Goal: Task Accomplishment & Management: Complete application form

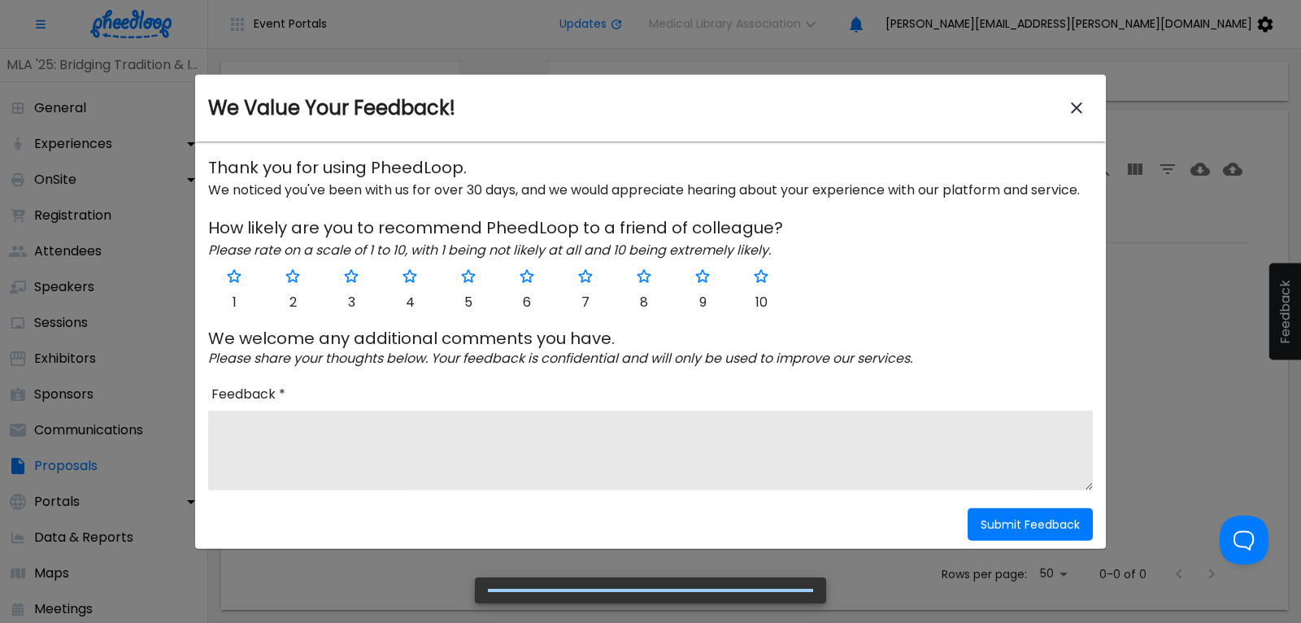
click at [1076, 113] on icon "close-modal" at bounding box center [1077, 108] width 20 height 20
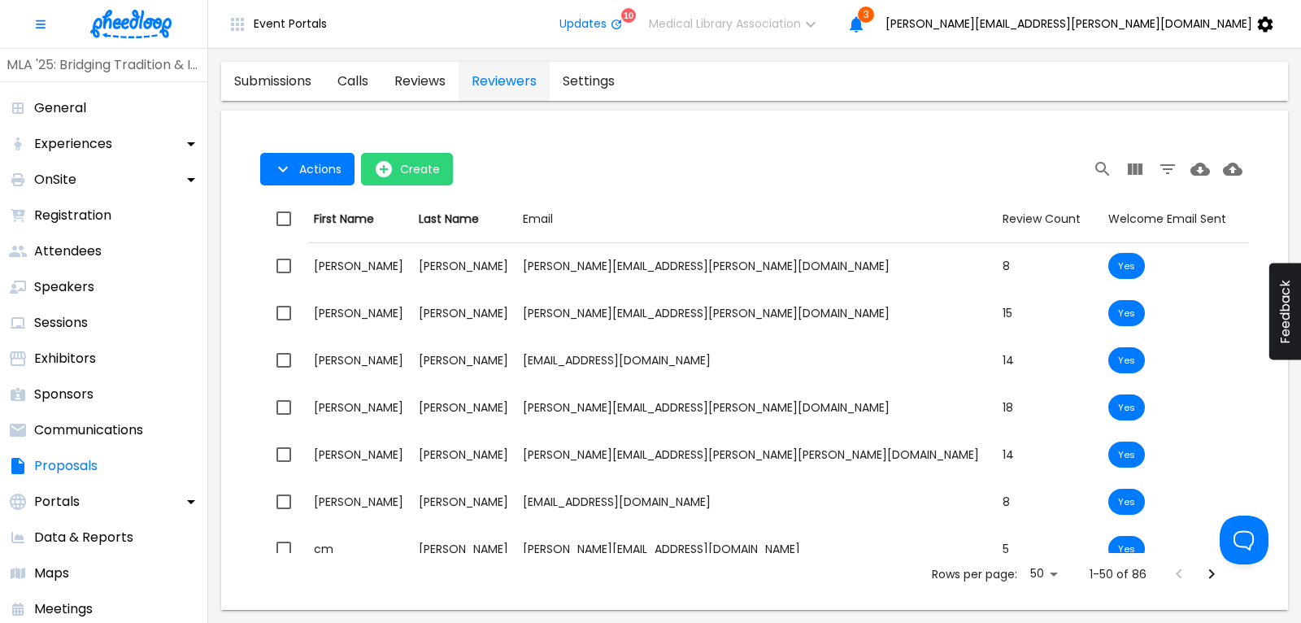
click at [120, 24] on img at bounding box center [130, 24] width 81 height 28
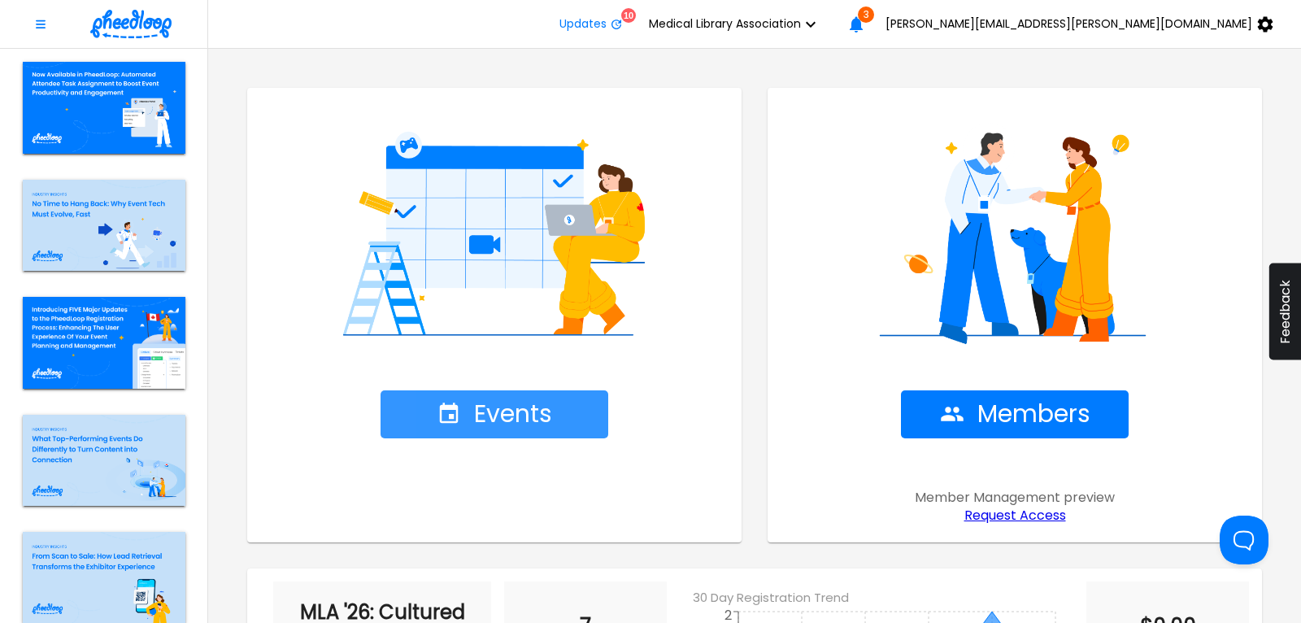
click at [501, 407] on span "Events" at bounding box center [494, 414] width 115 height 28
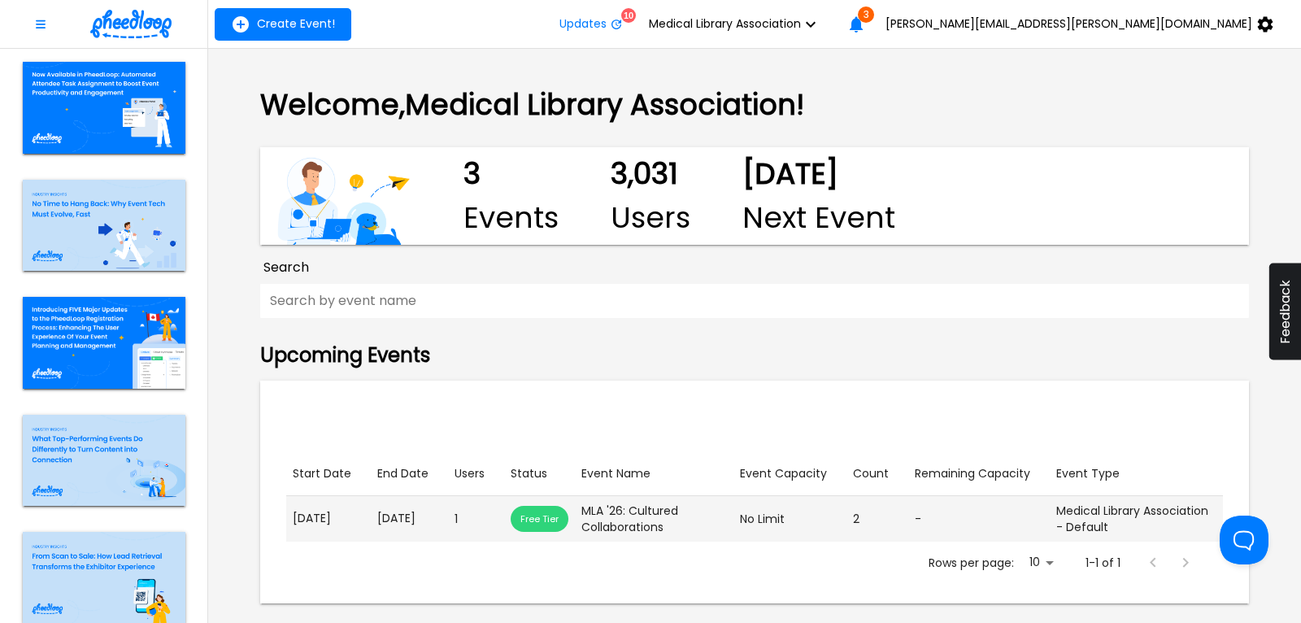
click at [392, 524] on p "[DATE]" at bounding box center [409, 518] width 64 height 17
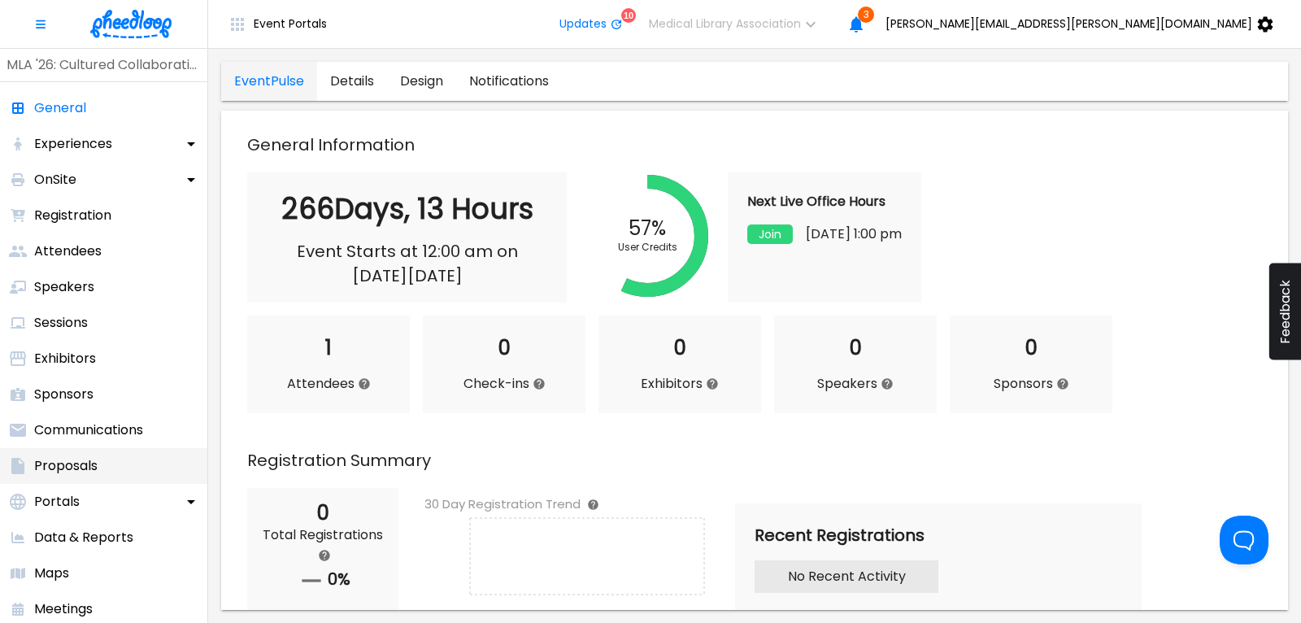
click at [72, 467] on p "Proposals" at bounding box center [65, 466] width 63 height 20
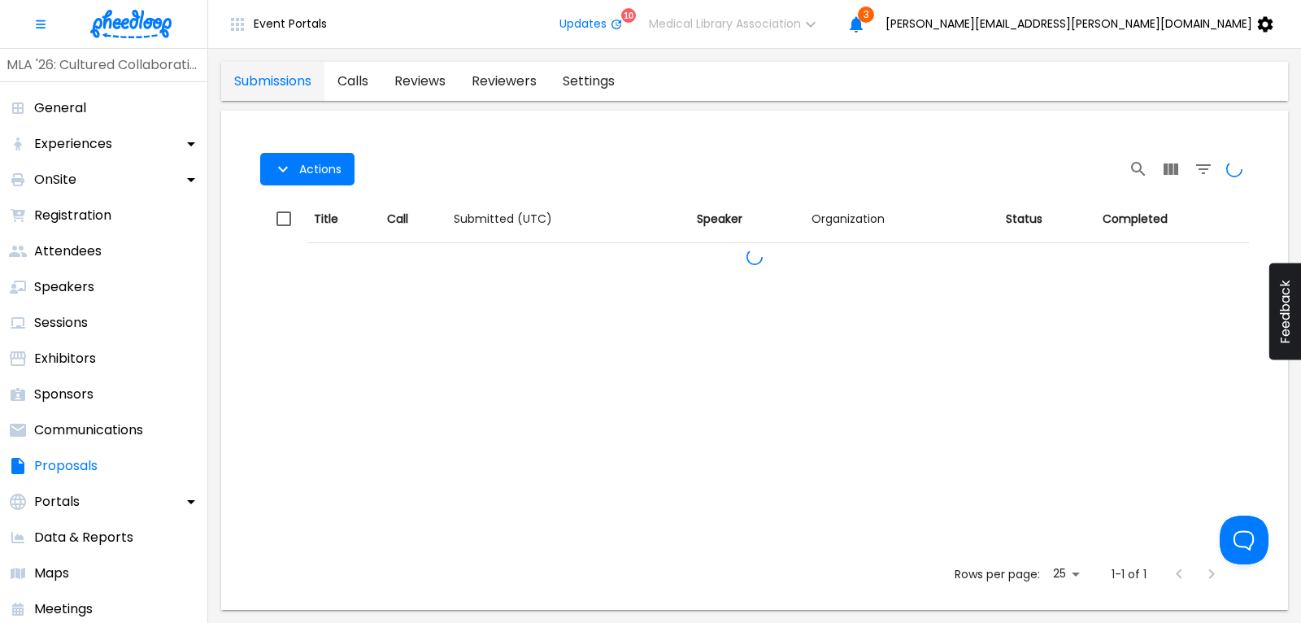
click at [360, 81] on link "calls" at bounding box center [352, 81] width 57 height 39
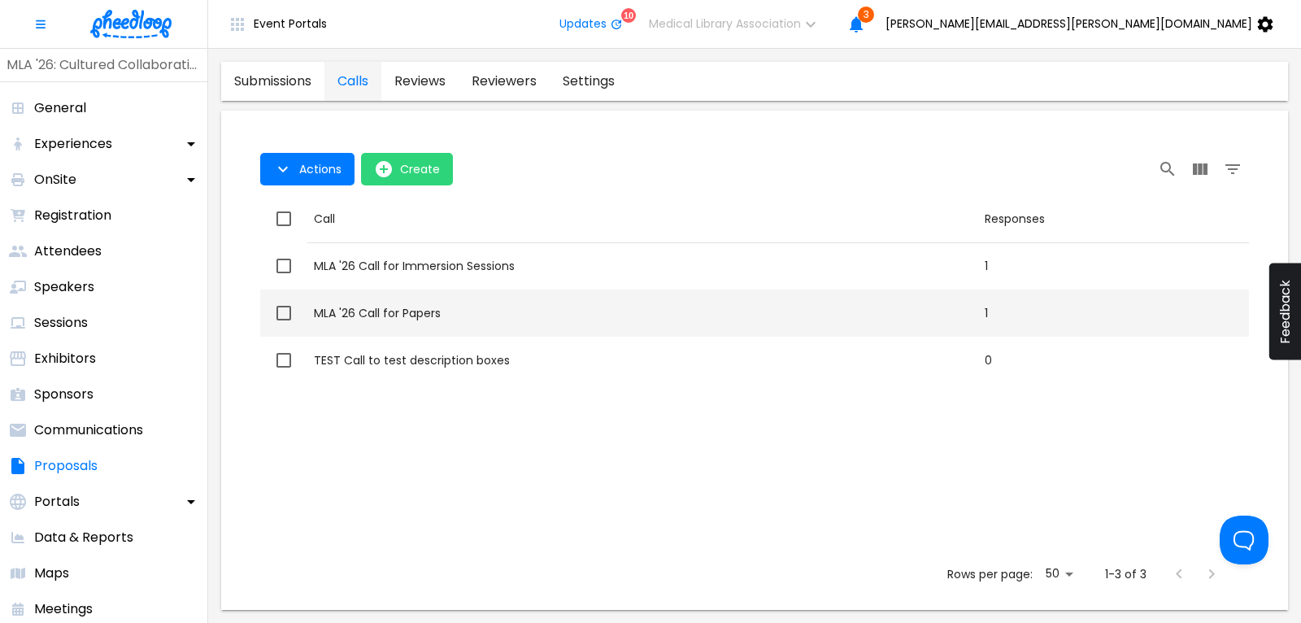
click at [400, 312] on div "MLA '26 Call for Papers" at bounding box center [643, 313] width 658 height 16
checkbox input "true"
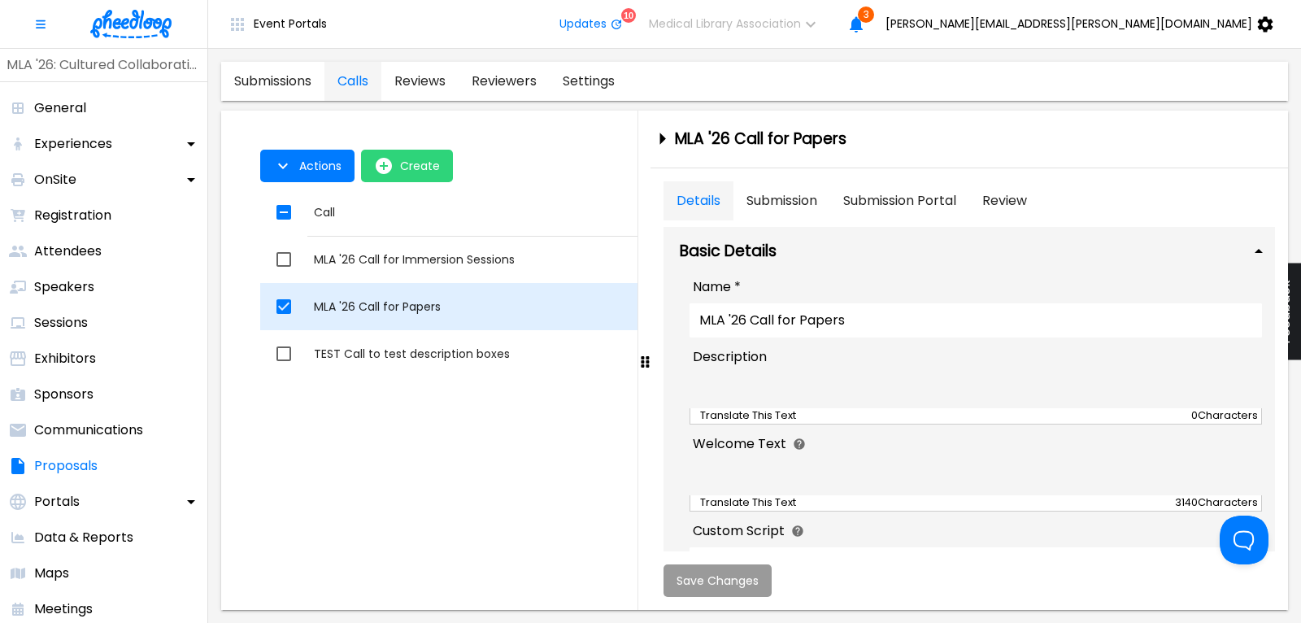
type textarea "<p><strong> </strong></p>"
type textarea "<p><strong><span style="font-size: 24pt;"><img src="[URL][DOMAIN_NAME]" alt="" …"
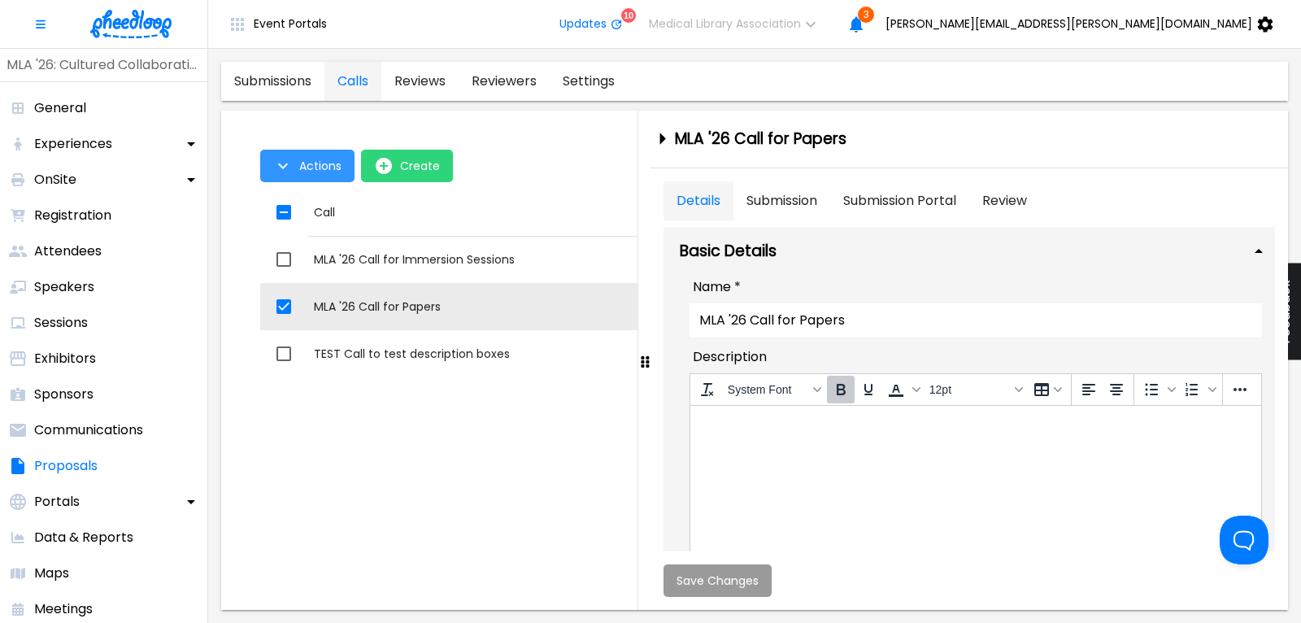
click at [311, 163] on span "Actions" at bounding box center [320, 165] width 42 height 13
click at [326, 204] on li "Application Link" at bounding box center [323, 203] width 126 height 29
